Goal: Communication & Community: Answer question/provide support

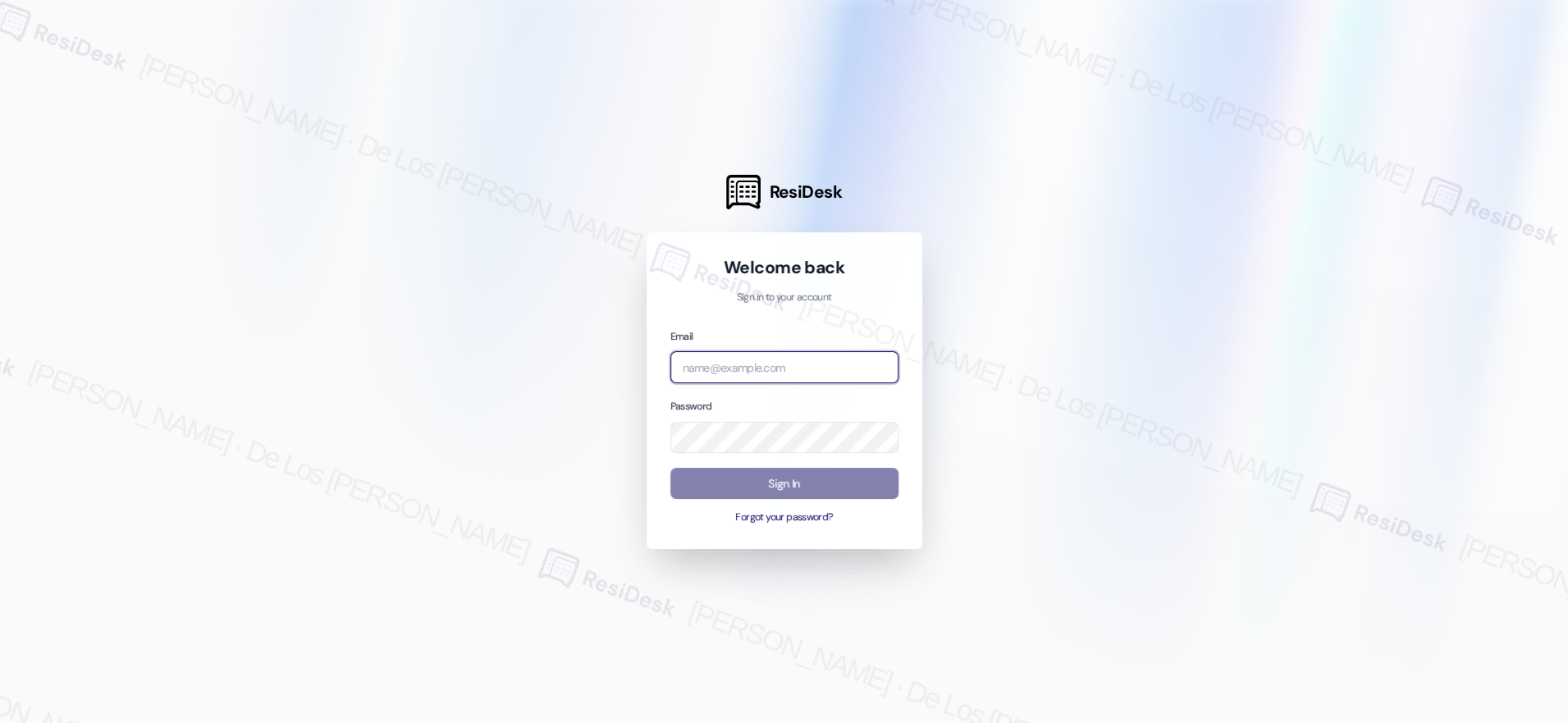
click at [840, 367] on input "email" at bounding box center [784, 367] width 228 height 32
click at [1401, 181] on div at bounding box center [784, 361] width 1568 height 723
click at [754, 365] on input "email" at bounding box center [784, 367] width 228 height 32
paste input "automated-surveys-boyd_wilson-resen.six@boyd_[DOMAIN_NAME]"
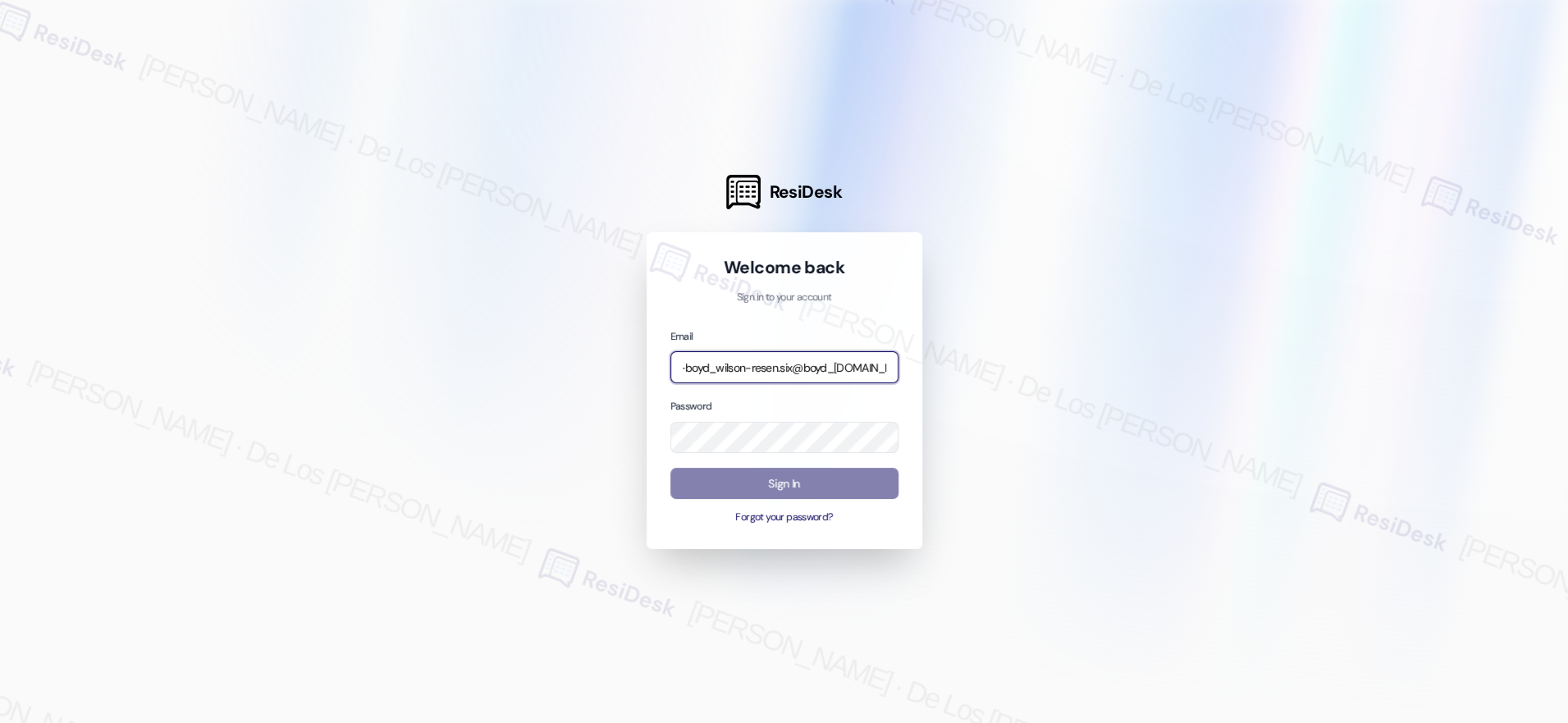
type input "automated-surveys-boyd_wilson-resen.six@boyd_[DOMAIN_NAME]"
click at [1464, 223] on div at bounding box center [784, 361] width 1568 height 723
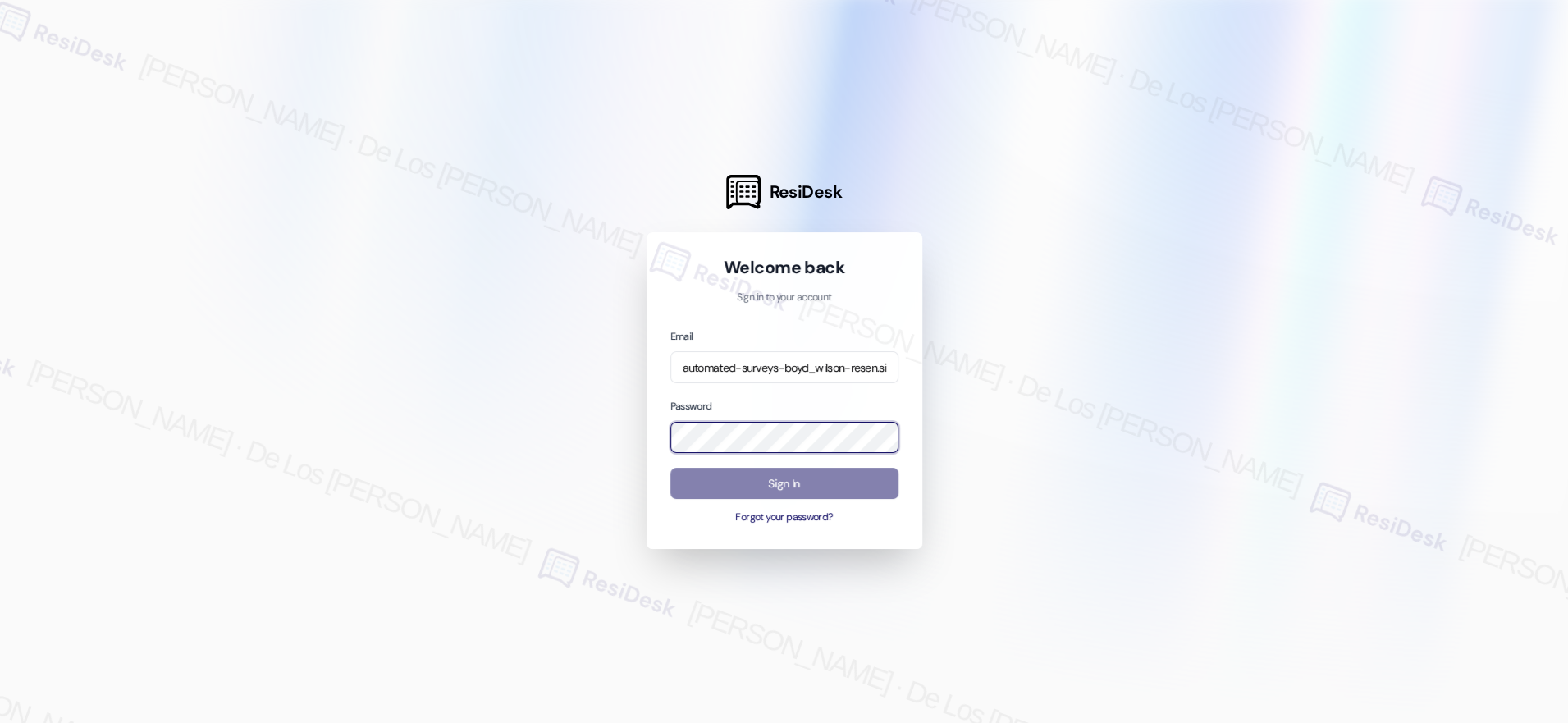
click at [865, 431] on body "ResiDesk Welcome back Sign in to your account Email automated-surveys-boyd_wils…" at bounding box center [784, 361] width 1568 height 723
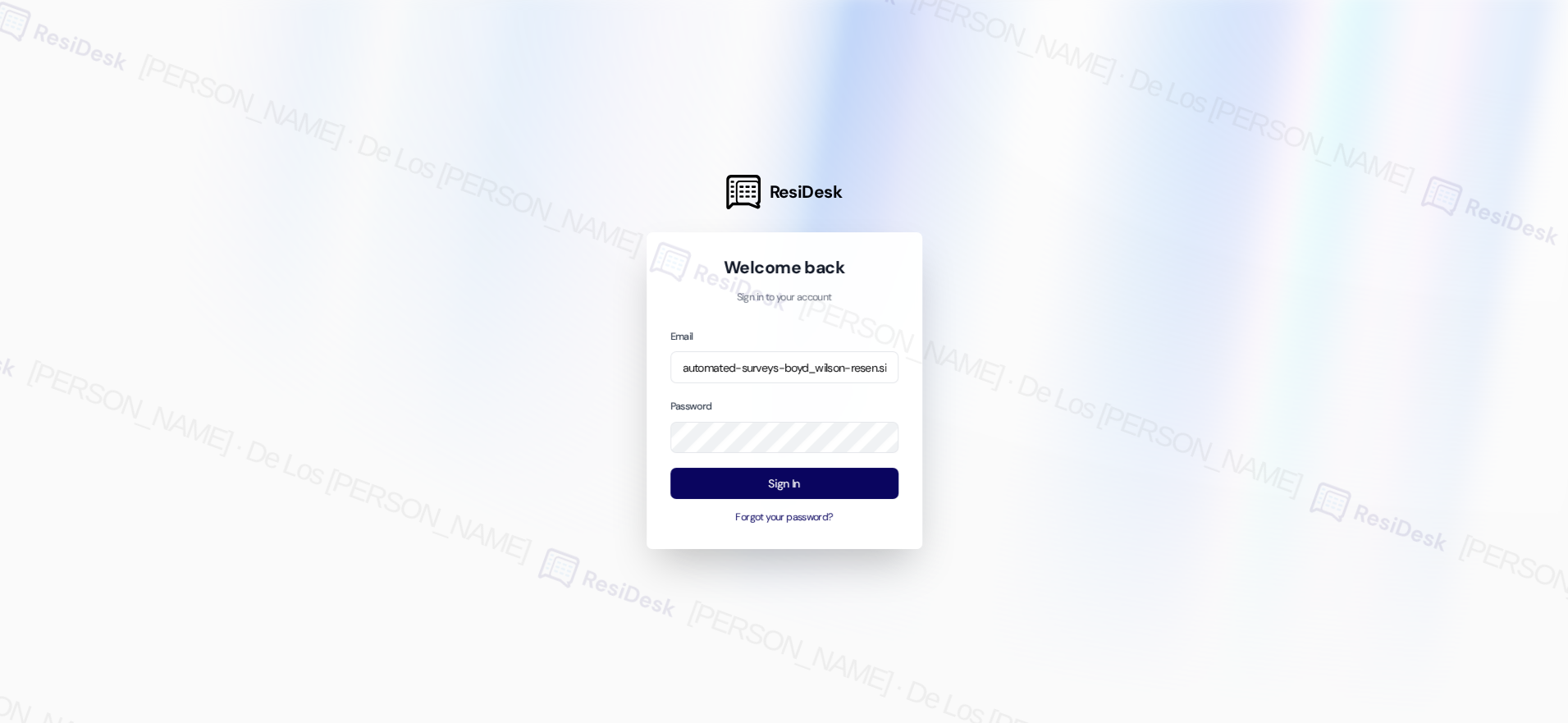
drag, startPoint x: 1104, startPoint y: 391, endPoint x: 1096, endPoint y: 398, distance: 10.6
click at [1104, 391] on div at bounding box center [784, 361] width 1568 height 723
drag, startPoint x: 836, startPoint y: 478, endPoint x: 847, endPoint y: 465, distance: 17.0
click at [837, 477] on button "Sign In" at bounding box center [784, 483] width 228 height 32
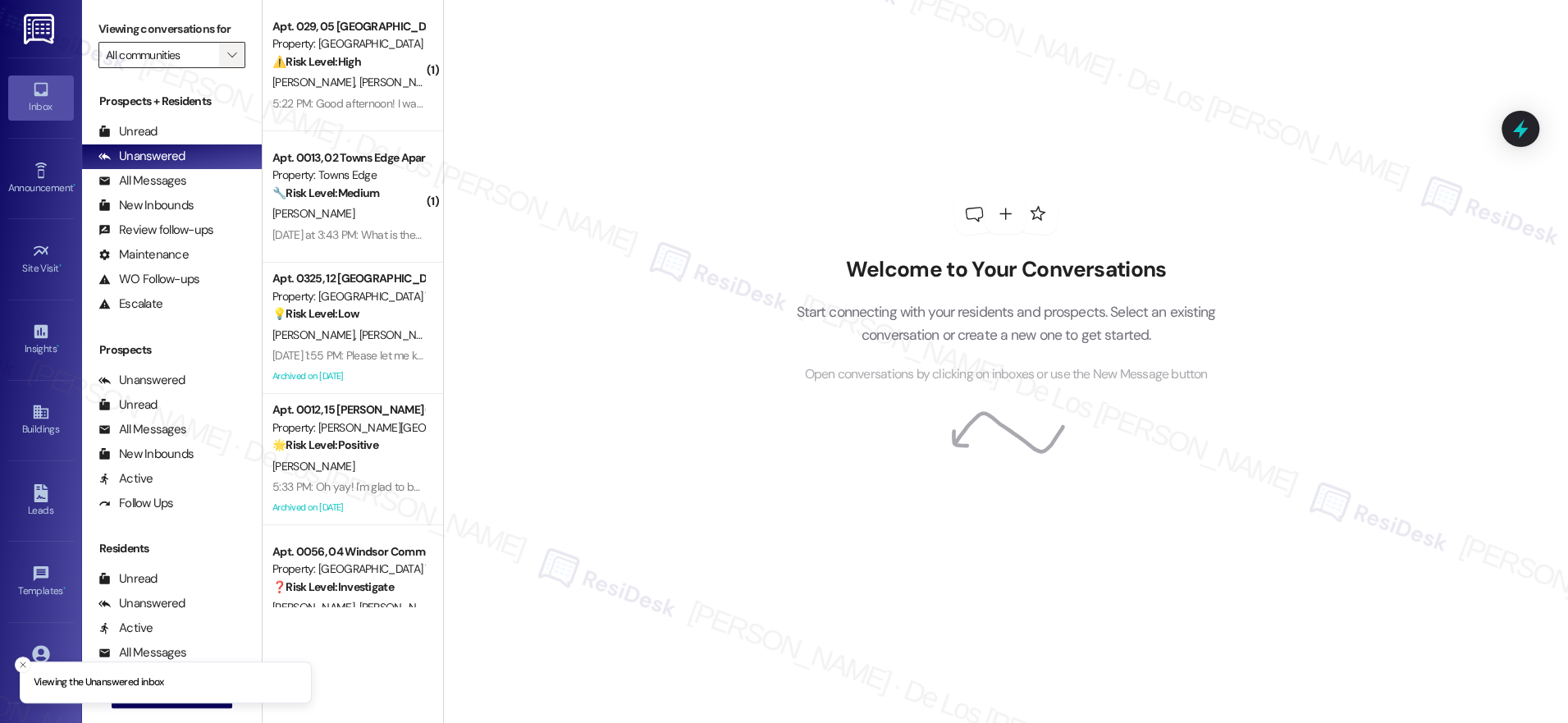
click at [227, 59] on button "" at bounding box center [232, 55] width 26 height 26
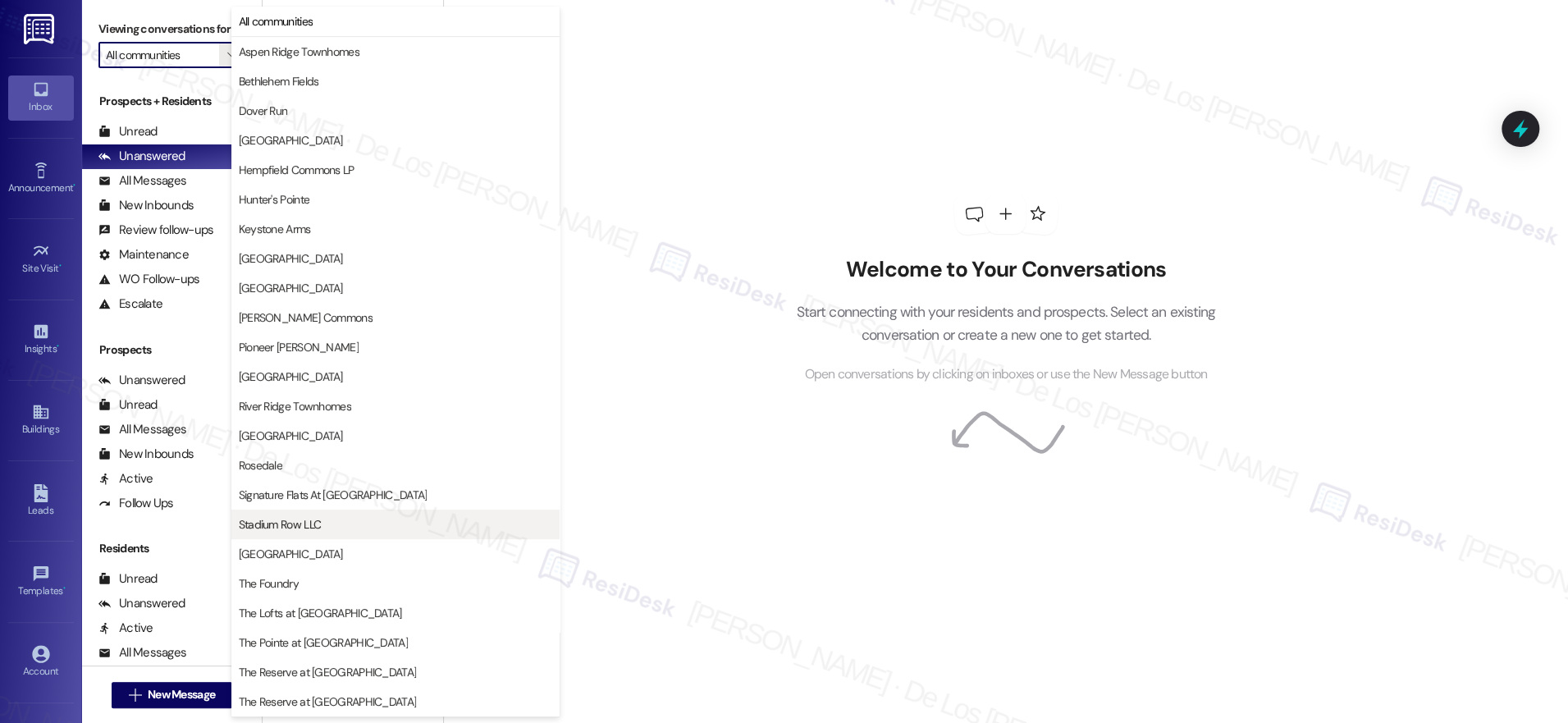
scroll to position [207, 0]
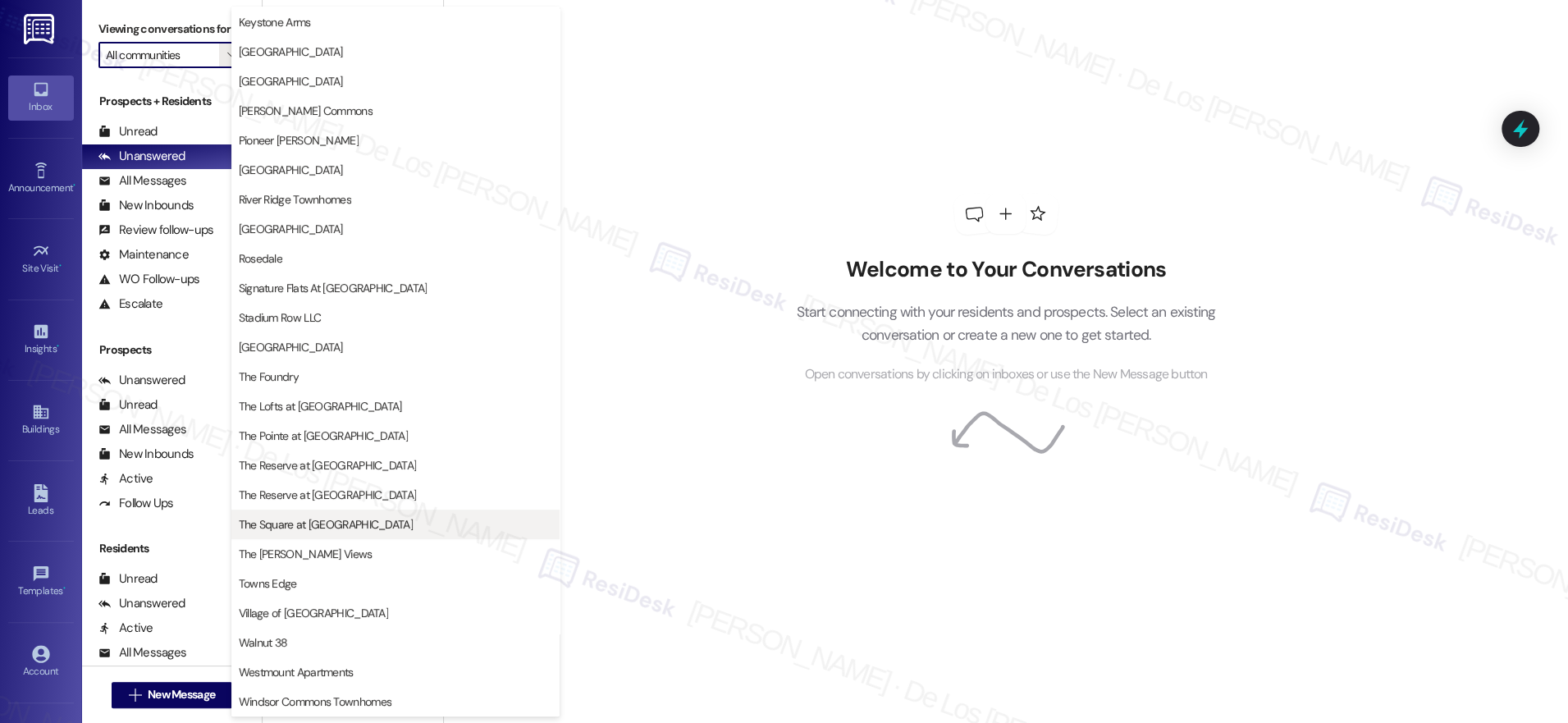
click at [381, 524] on span "The Square at [GEOGRAPHIC_DATA]" at bounding box center [395, 524] width 313 height 16
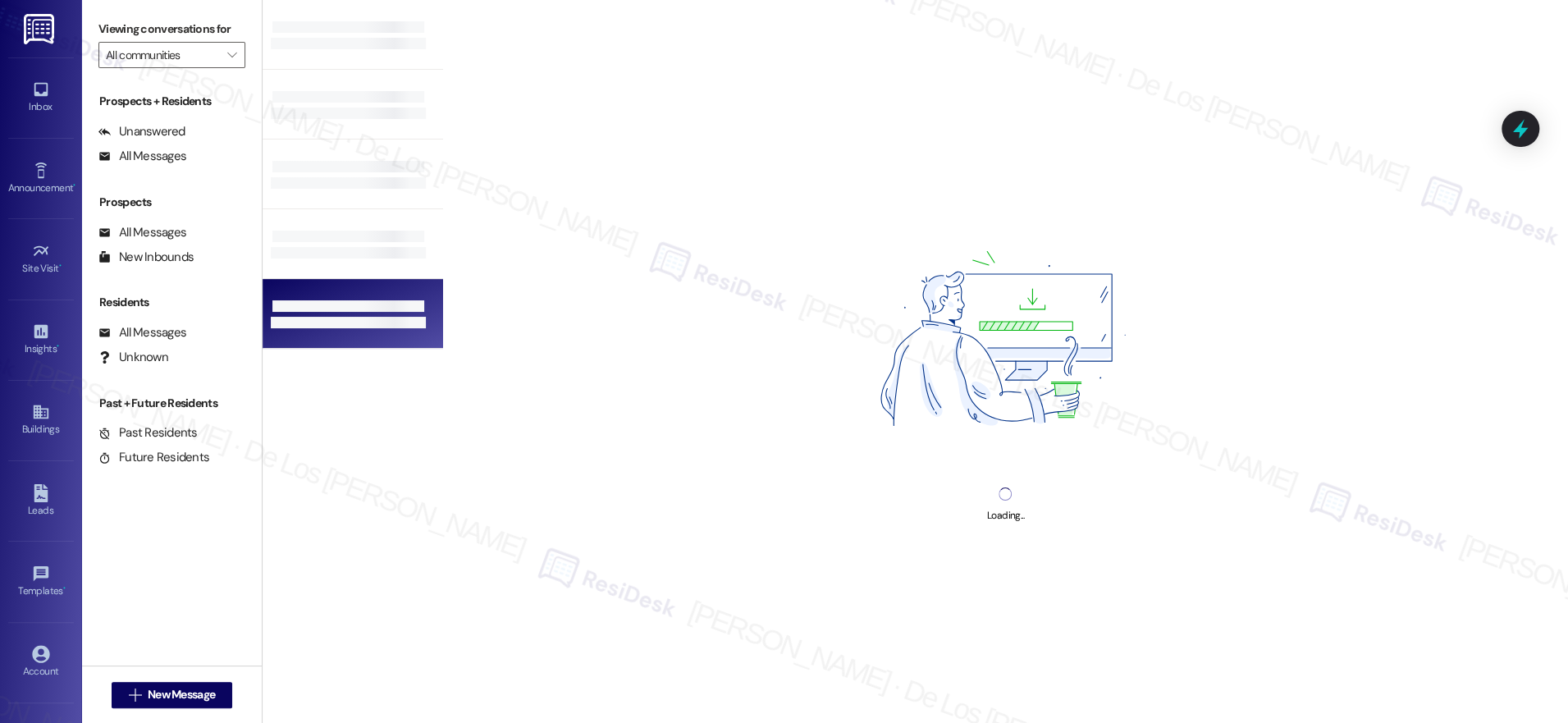
type input "The Square at [GEOGRAPHIC_DATA]"
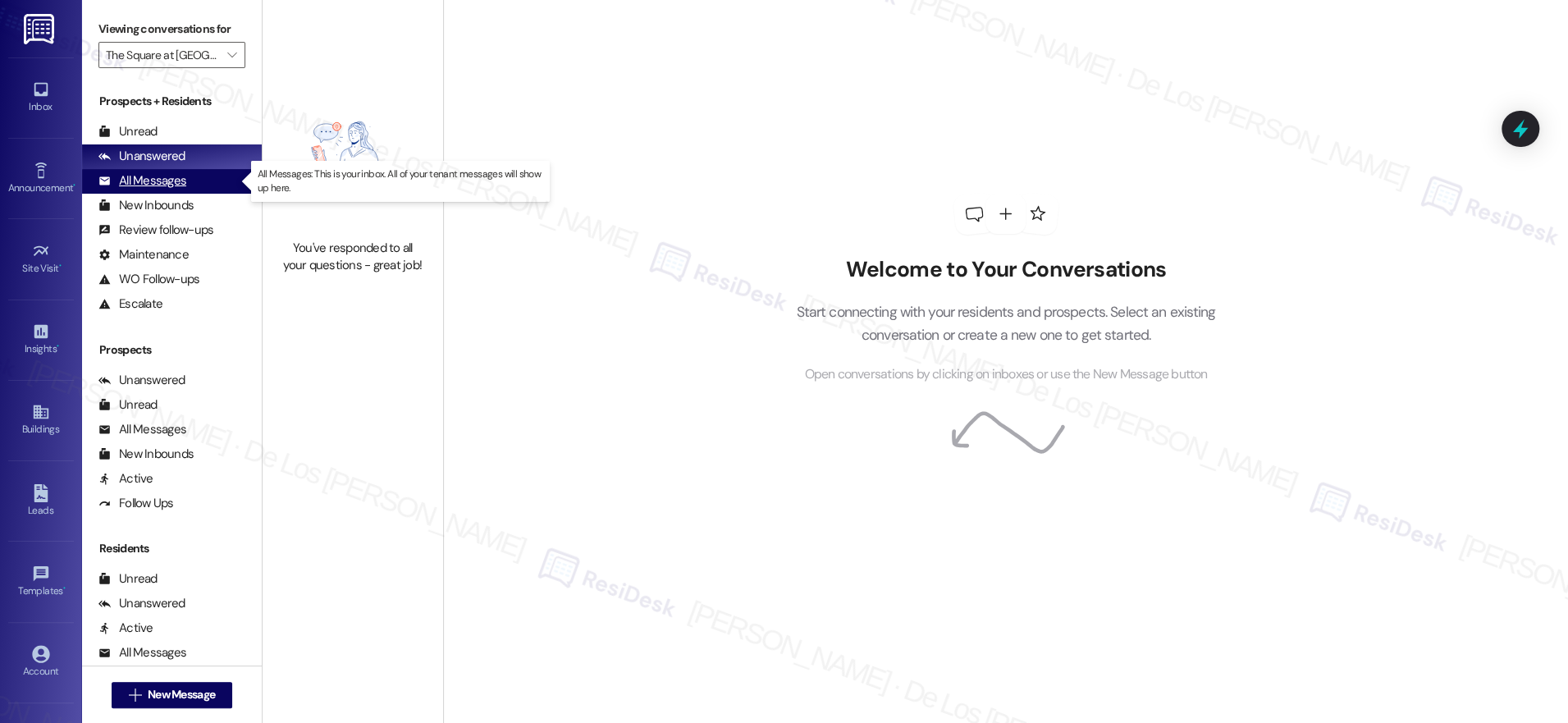
click at [199, 174] on div "All Messages (undefined)" at bounding box center [172, 181] width 180 height 24
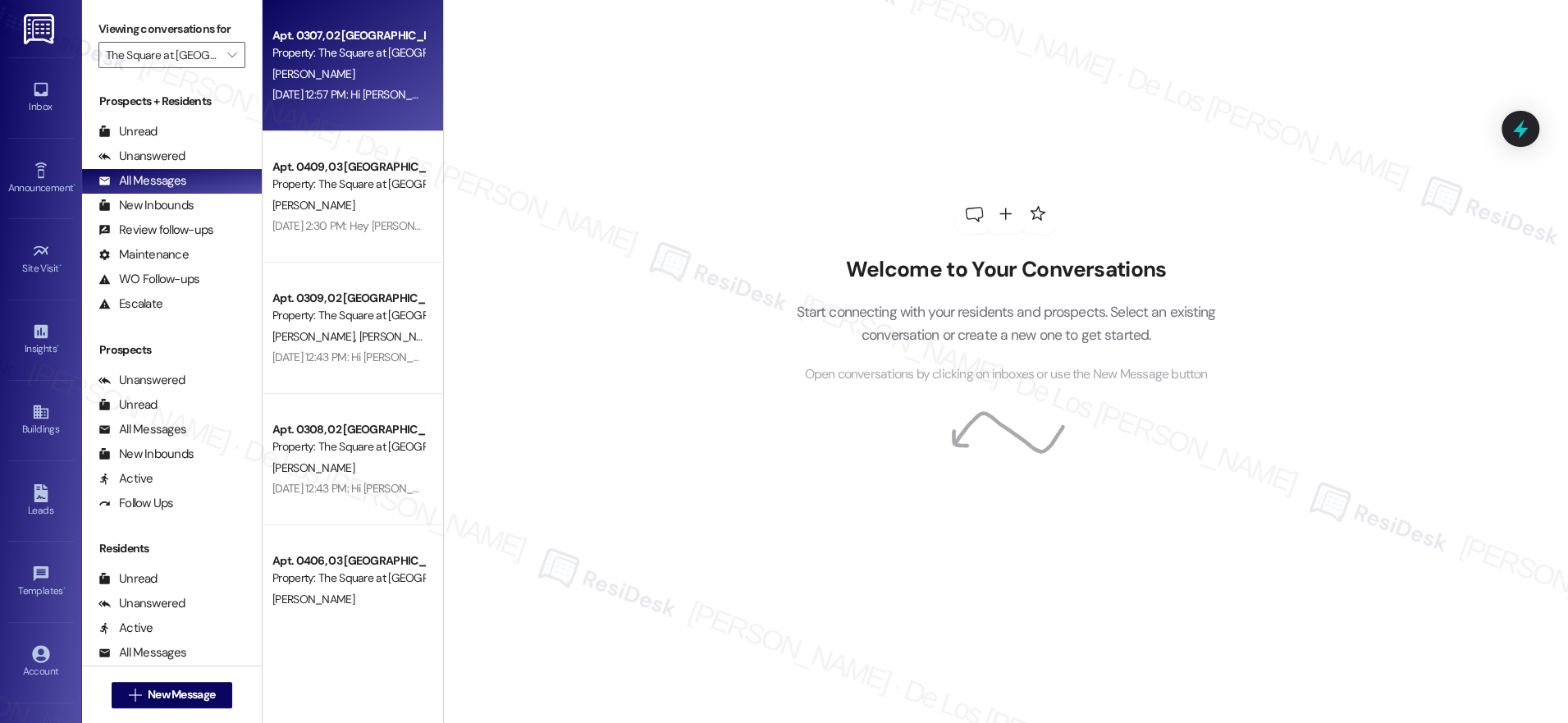
click at [364, 82] on div "[PERSON_NAME]" at bounding box center [348, 75] width 155 height 21
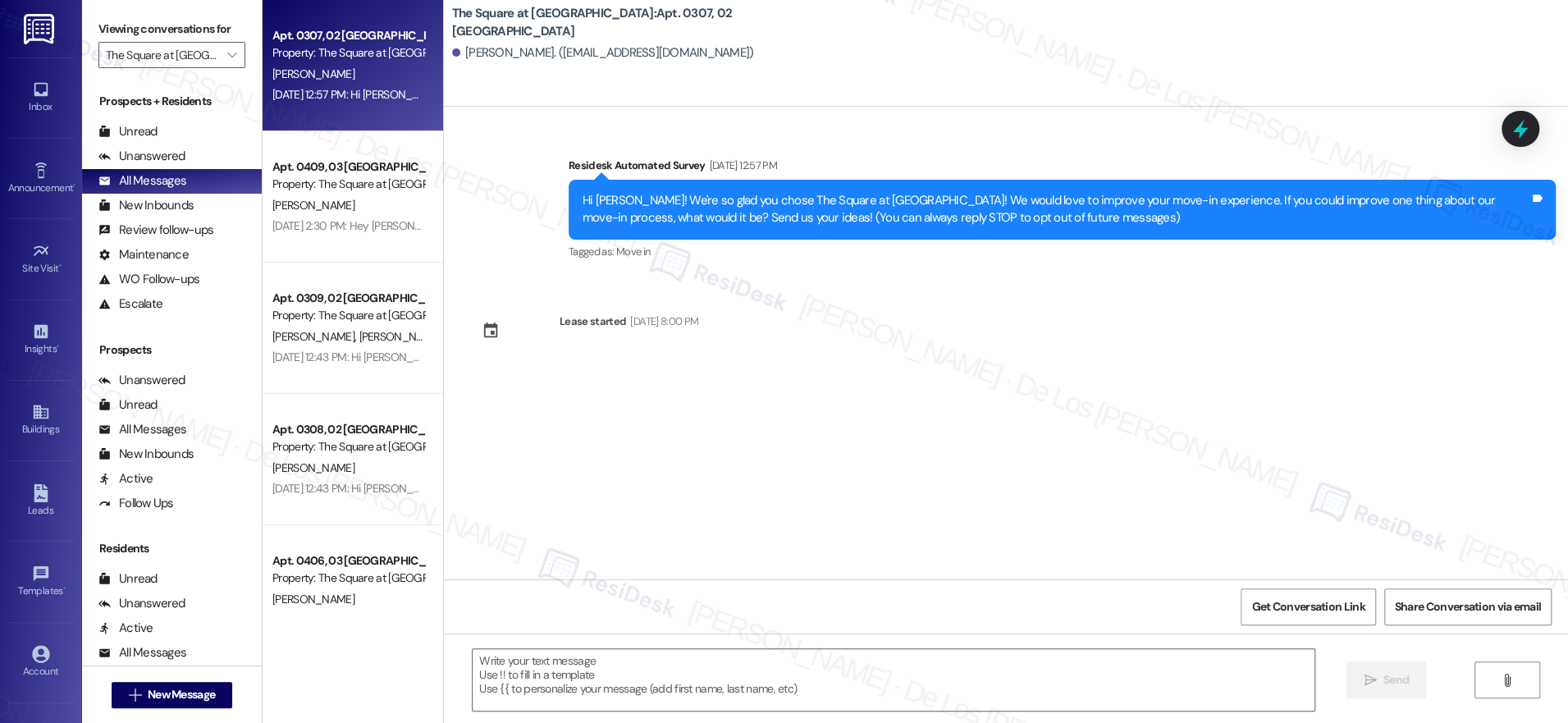
type textarea "Fetching suggested responses. Please feel free to read through the conversation…"
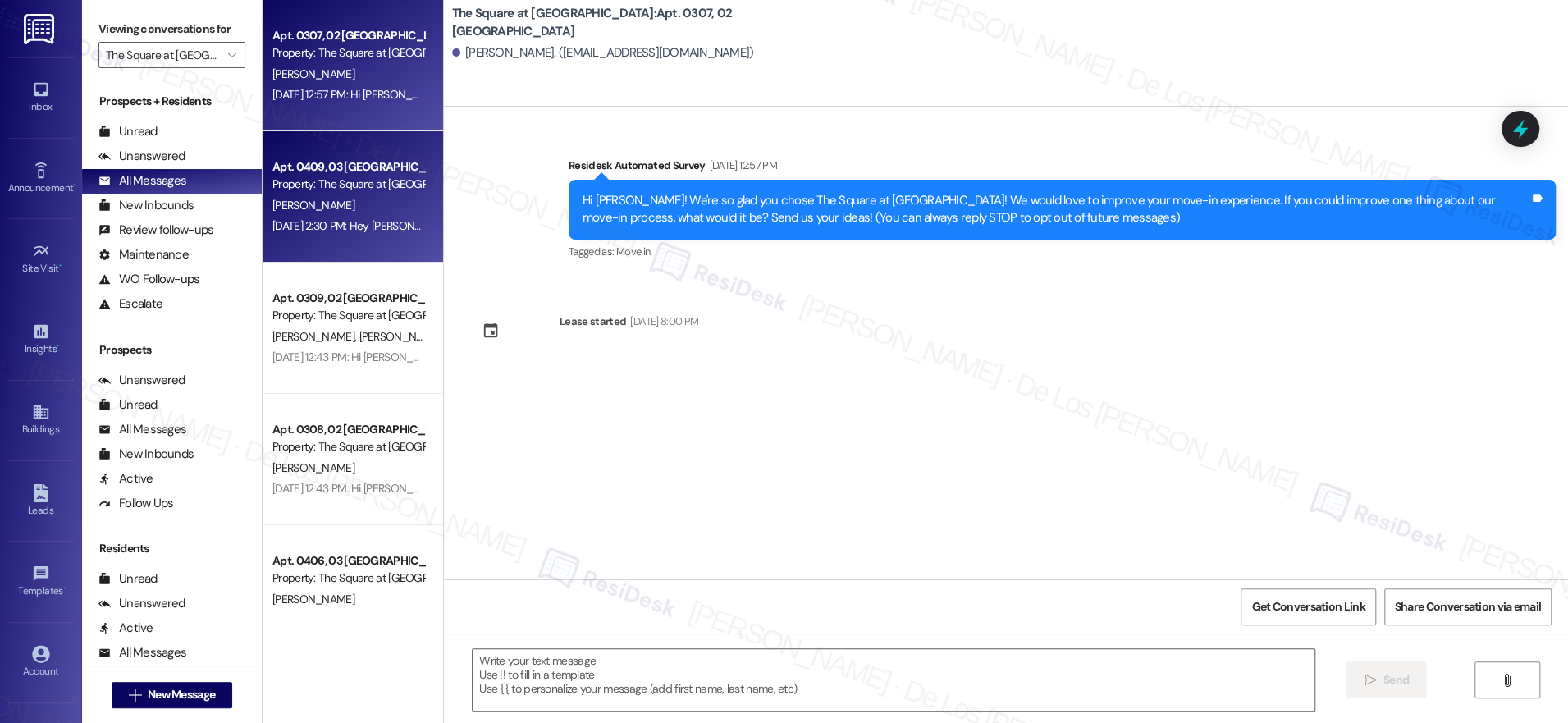
click at [341, 202] on div "[PERSON_NAME]" at bounding box center [348, 206] width 155 height 21
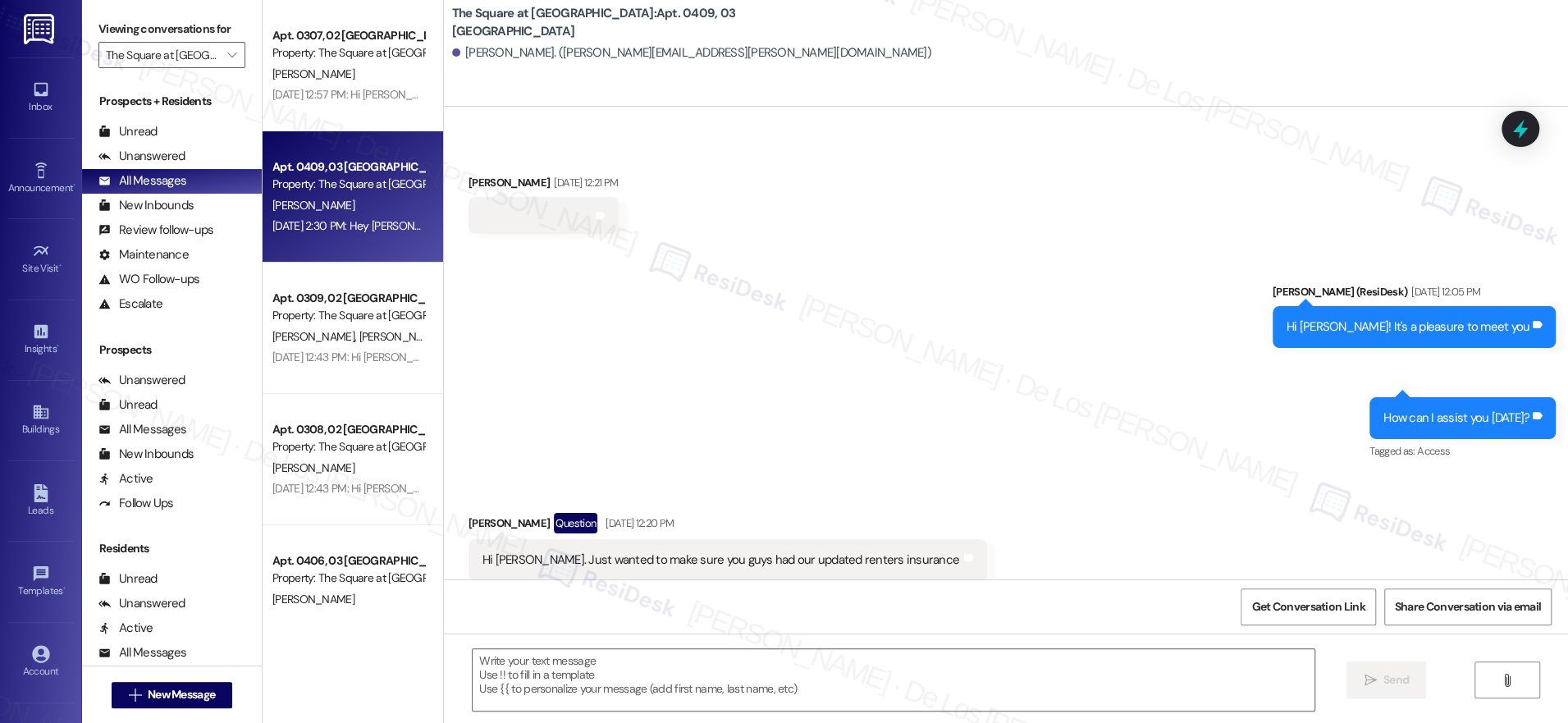
type textarea "Fetching suggested responses. Please feel free to read through the conversation…"
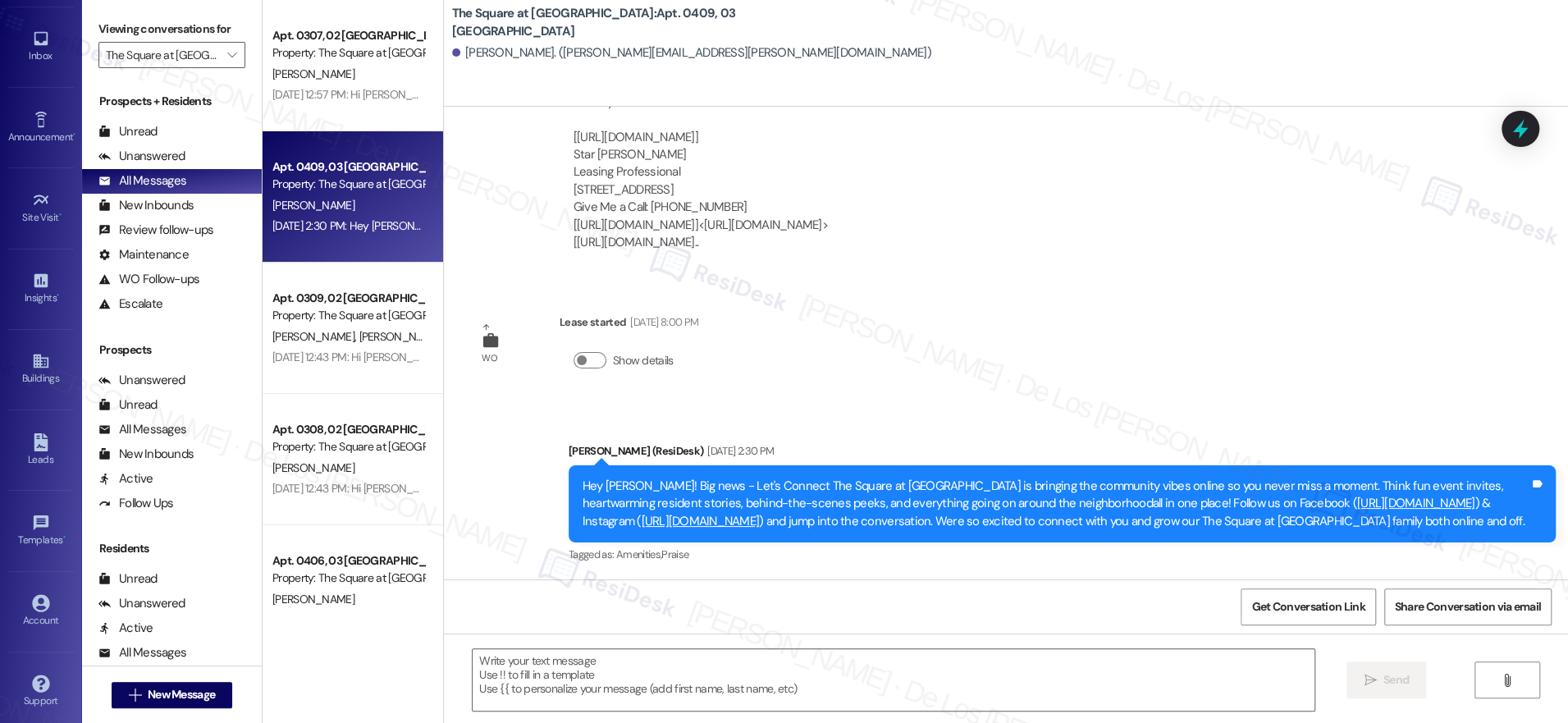
scroll to position [52, 0]
click at [32, 610] on div "Account" at bounding box center [41, 618] width 82 height 16
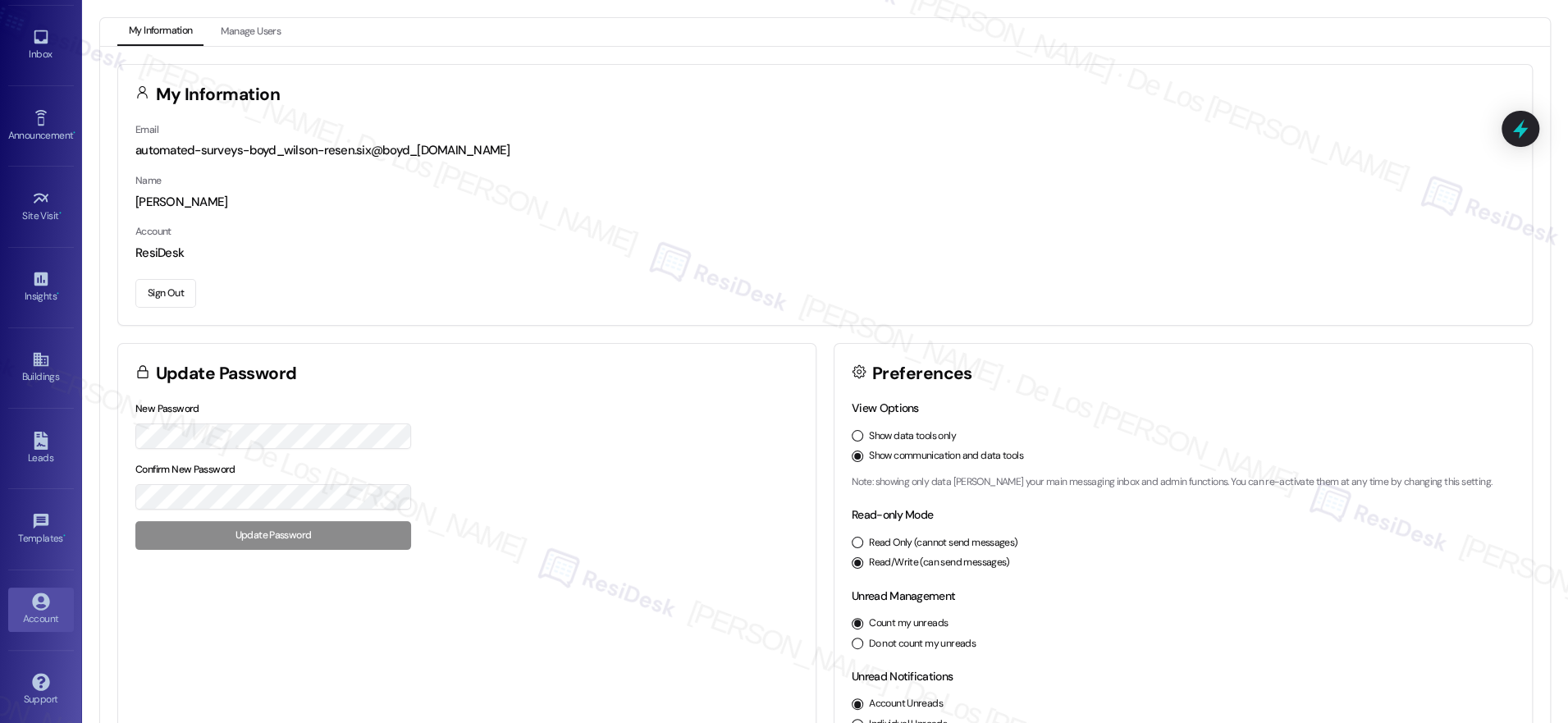
click at [177, 291] on button "Sign Out" at bounding box center [166, 292] width 61 height 29
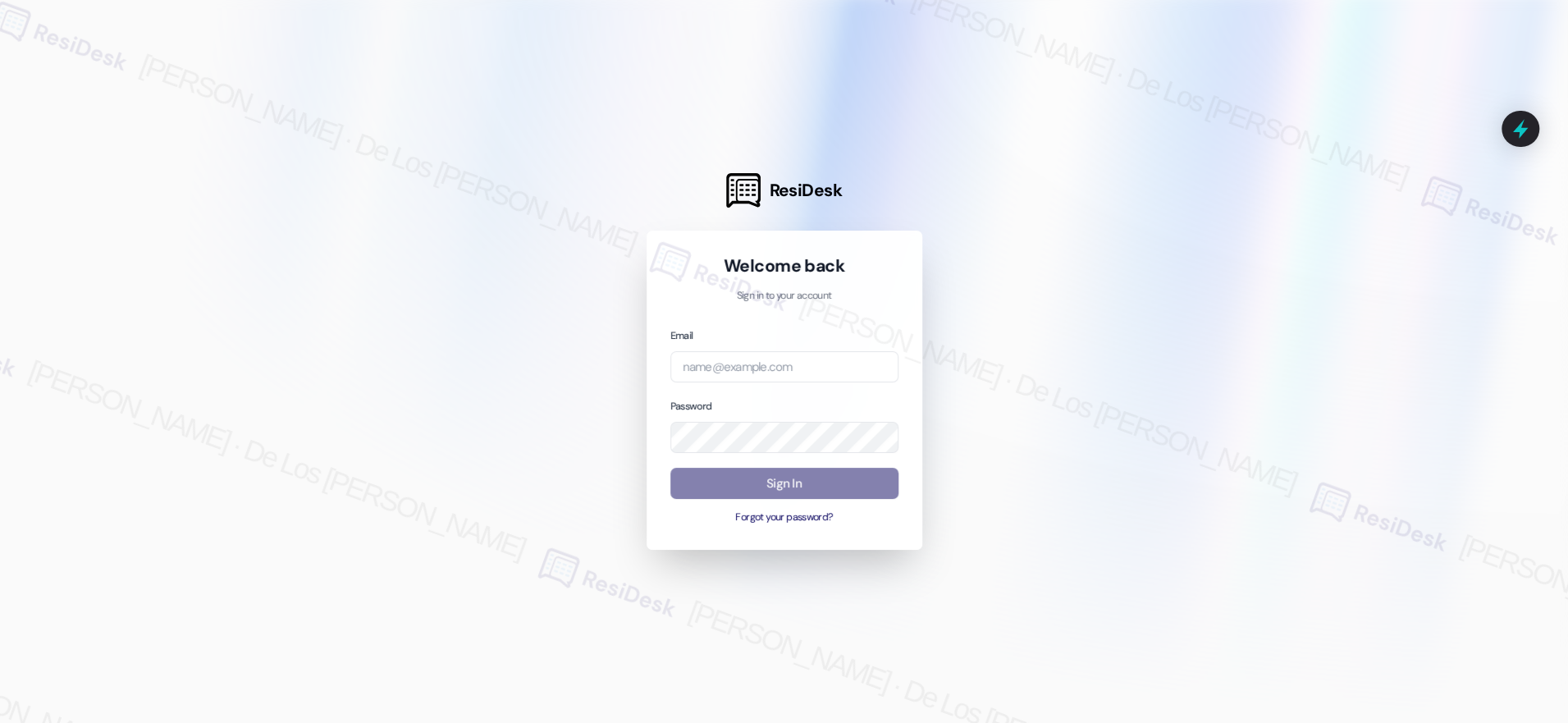
click at [1357, 213] on div at bounding box center [784, 361] width 1568 height 723
click at [787, 370] on input "email" at bounding box center [784, 367] width 228 height 32
paste input "automated-surveys-apartment_management_pros-[PERSON_NAME].[PERSON_NAME]@apartme…"
type input "automated-surveys-apartment_management_pros-[PERSON_NAME].[PERSON_NAME]@apartme…"
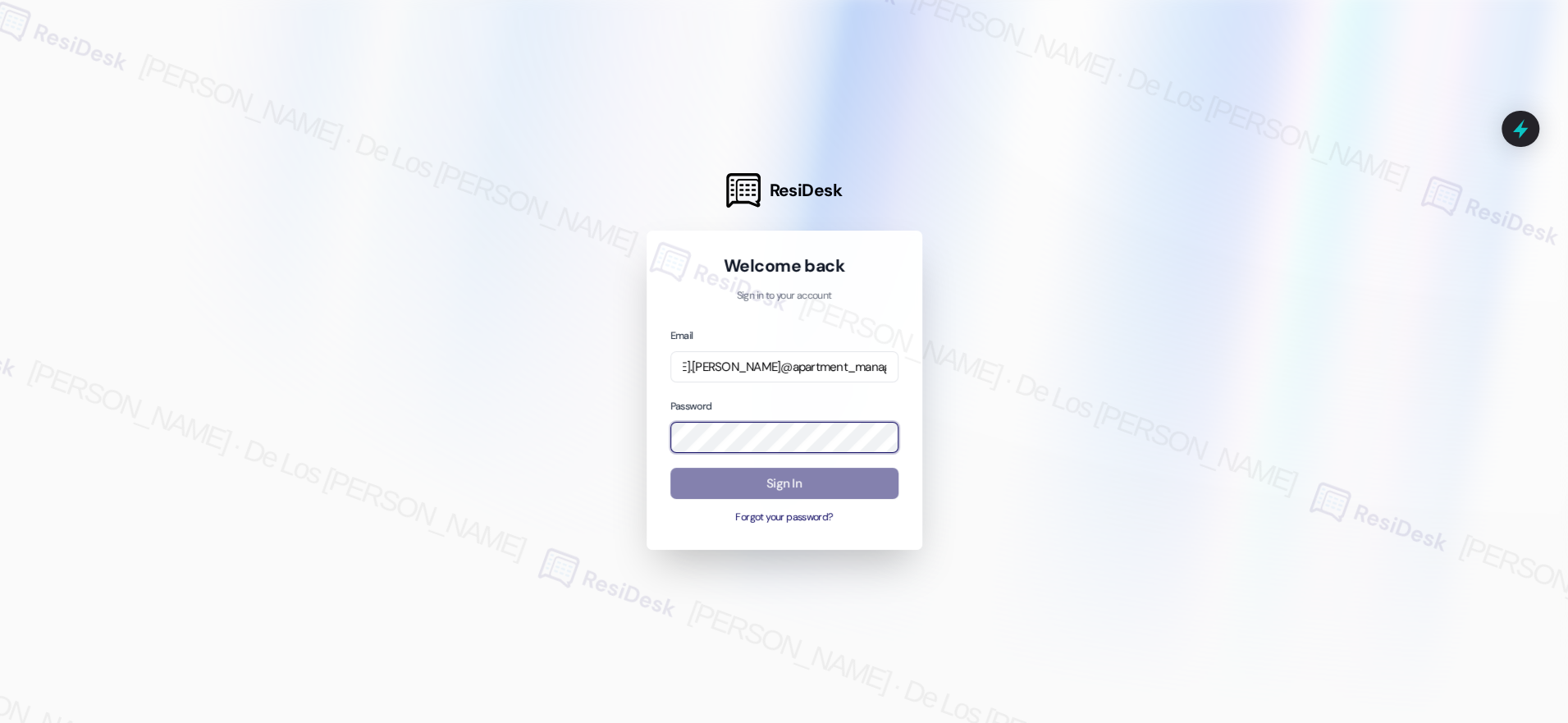
scroll to position [0, 0]
click at [820, 367] on input "automated-surveys-apartment_management_pros-[PERSON_NAME].[PERSON_NAME]@apartme…" at bounding box center [784, 367] width 228 height 32
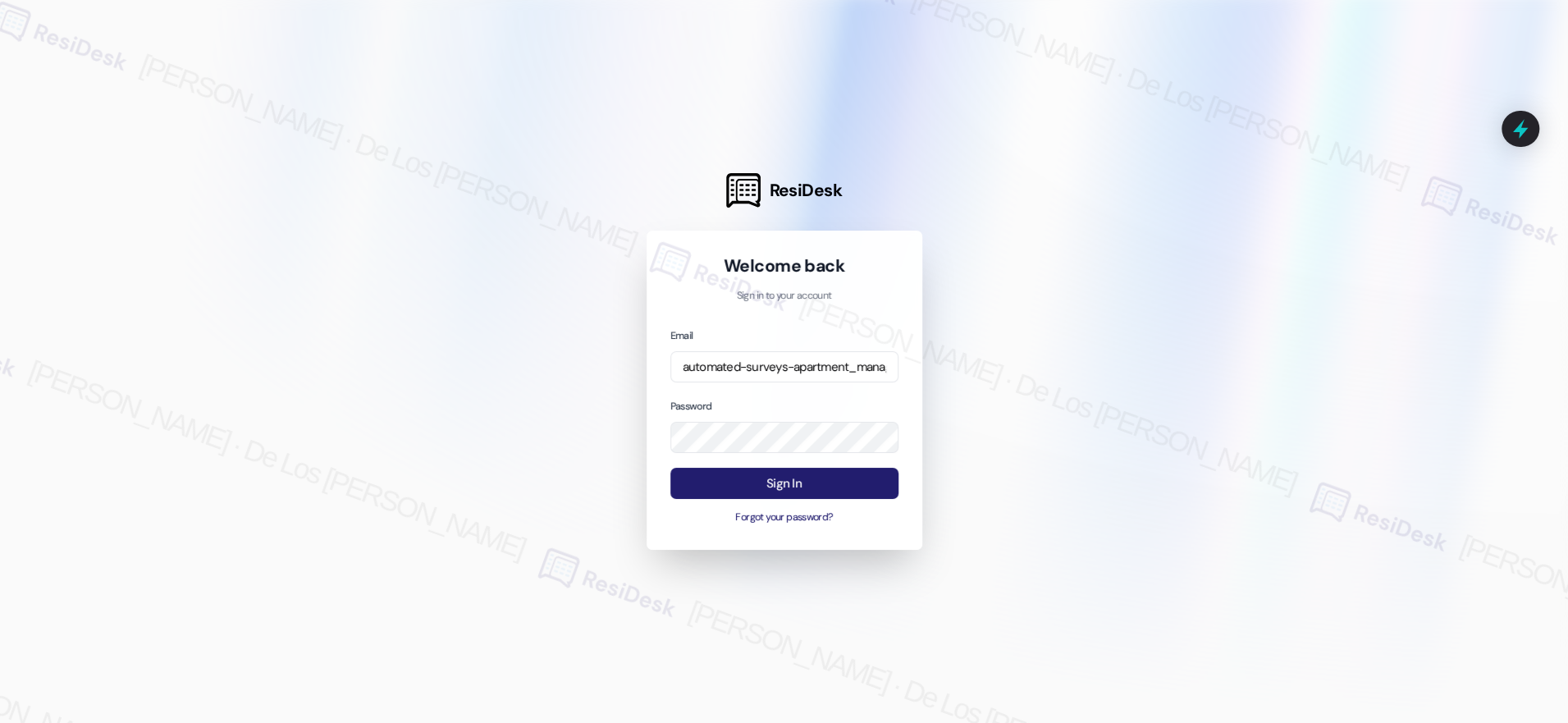
click at [792, 483] on button "Sign In" at bounding box center [784, 483] width 228 height 32
click at [859, 483] on button "Sign In" at bounding box center [784, 483] width 228 height 32
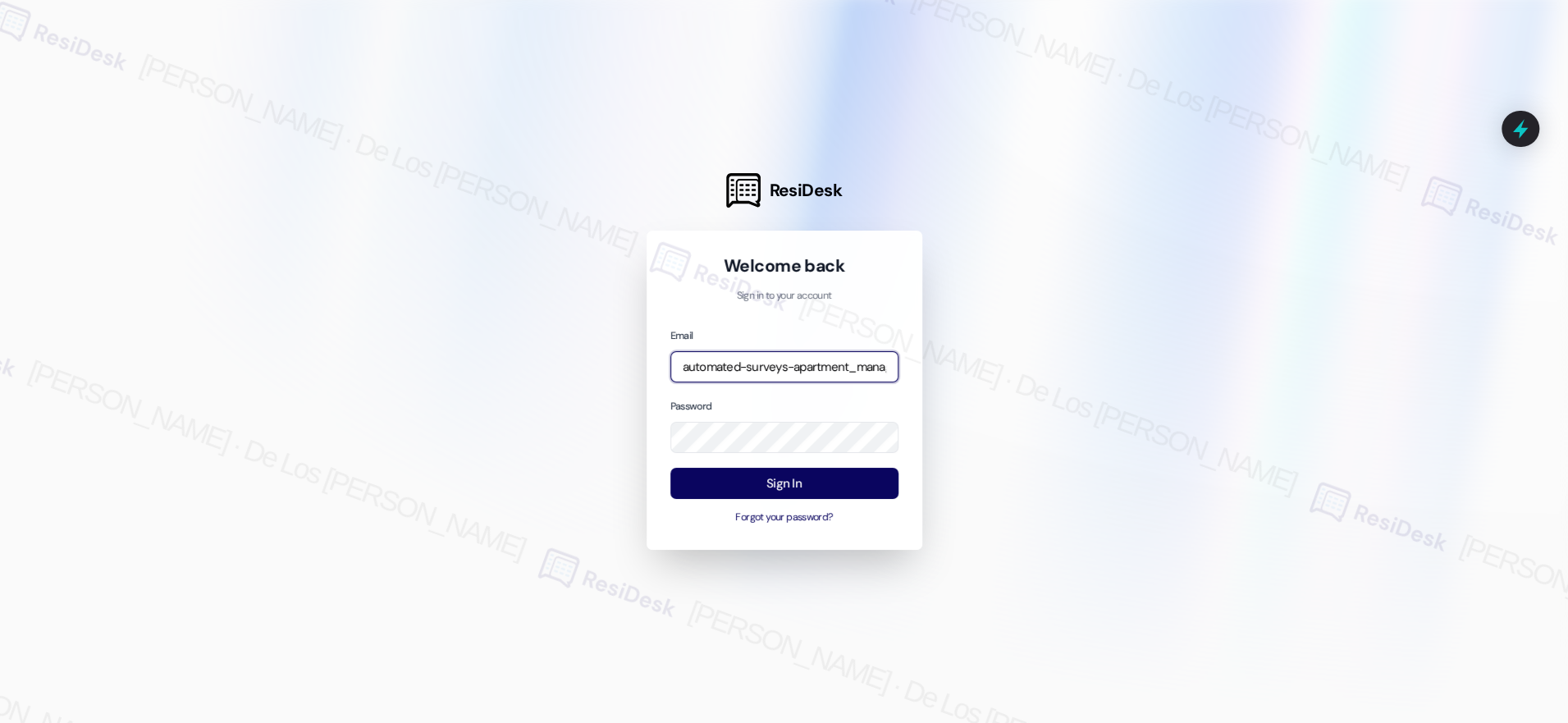
click at [847, 371] on input "automated-surveys-apartment_management_pros-[PERSON_NAME].[PERSON_NAME]@apartme…" at bounding box center [784, 367] width 228 height 32
click at [825, 359] on input "automated-surveys-apartment_management_pros-[PERSON_NAME].[PERSON_NAME]@apartme…" at bounding box center [784, 367] width 228 height 32
click at [1351, 266] on div at bounding box center [784, 361] width 1568 height 723
click at [1072, 434] on div at bounding box center [784, 361] width 1568 height 723
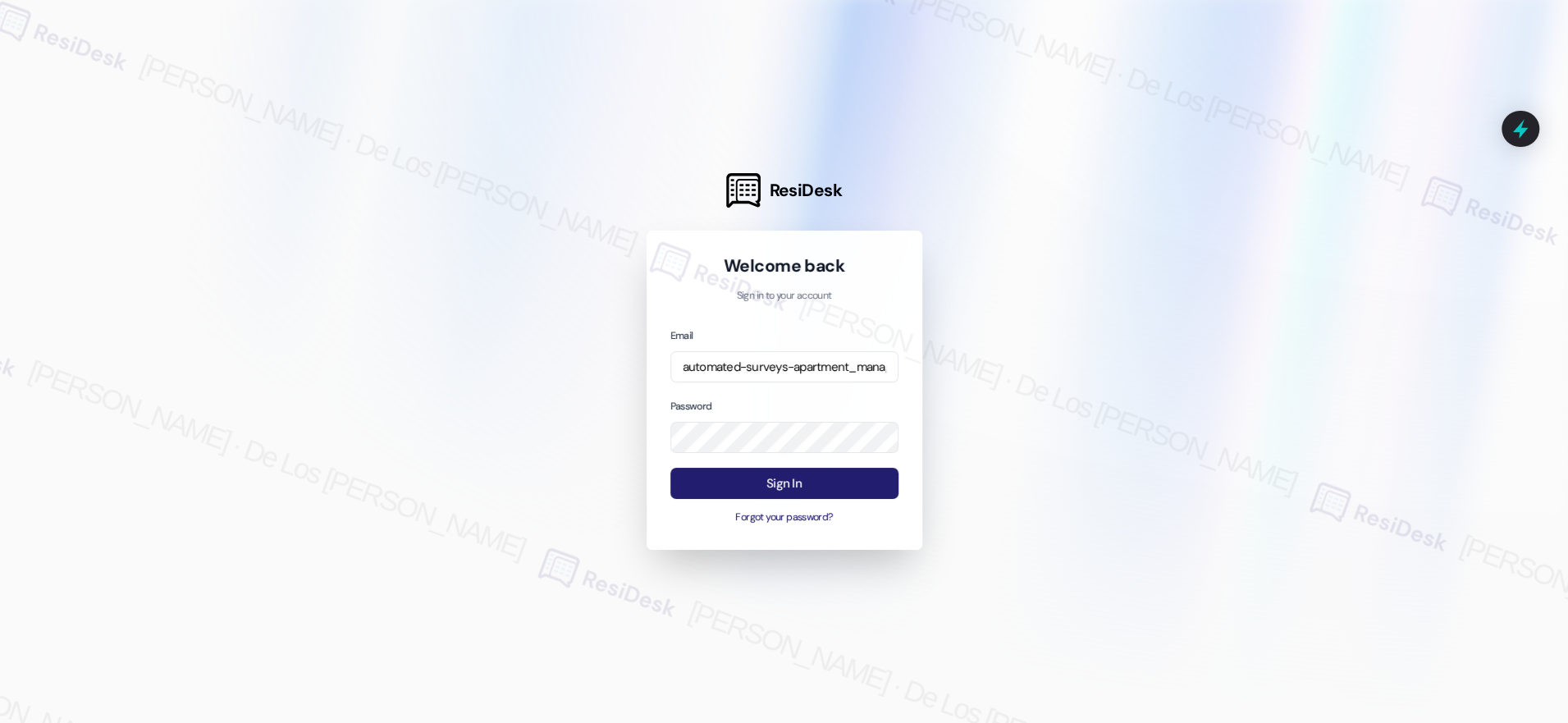
click at [858, 490] on button "Sign In" at bounding box center [784, 483] width 228 height 32
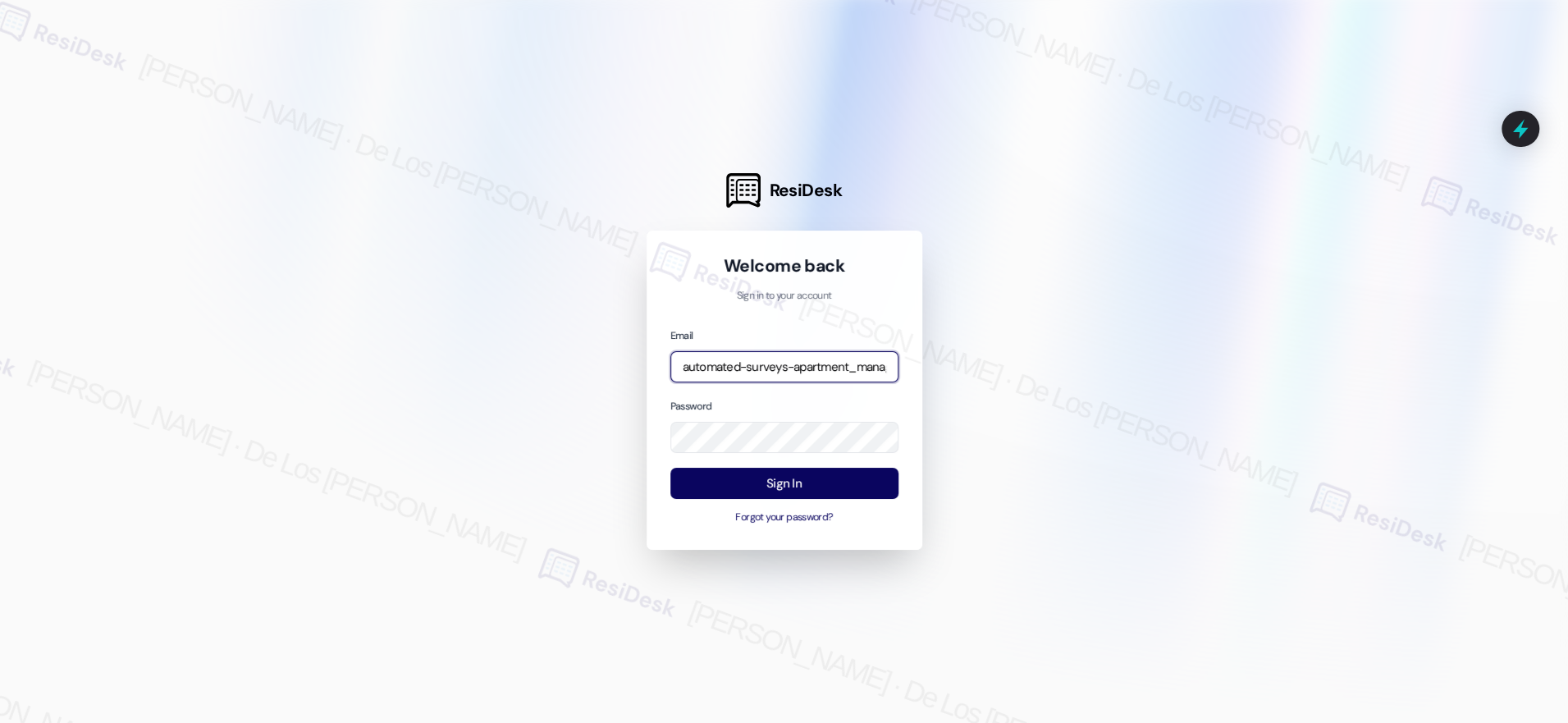
click at [845, 367] on input "automated-surveys-apartment_management_pros-[PERSON_NAME].[PERSON_NAME]@apartme…" at bounding box center [784, 367] width 228 height 32
click at [846, 367] on input "automated-surveys-apartment_management_pros-[PERSON_NAME].[PERSON_NAME]@apartme…" at bounding box center [784, 367] width 228 height 32
